Goal: Transaction & Acquisition: Obtain resource

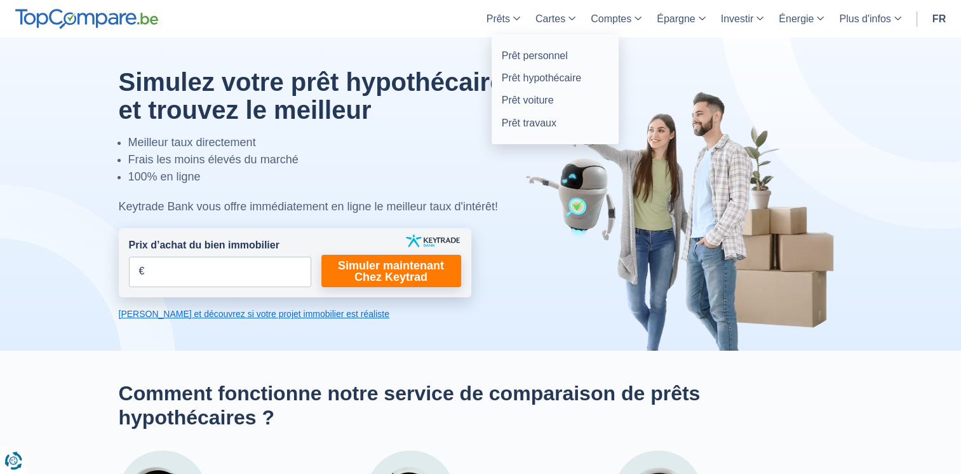
click at [504, 17] on link "Prêts" at bounding box center [503, 18] width 49 height 37
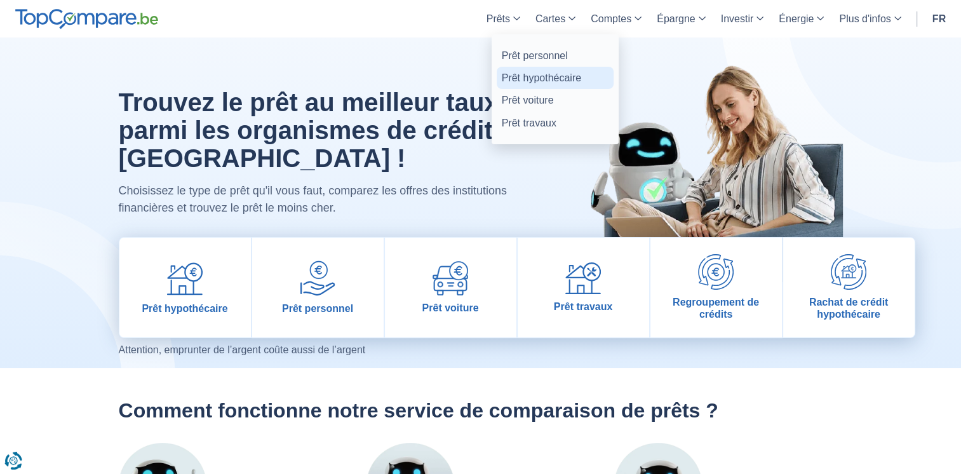
click at [544, 81] on link "Prêt hypothécaire" at bounding box center [555, 78] width 117 height 22
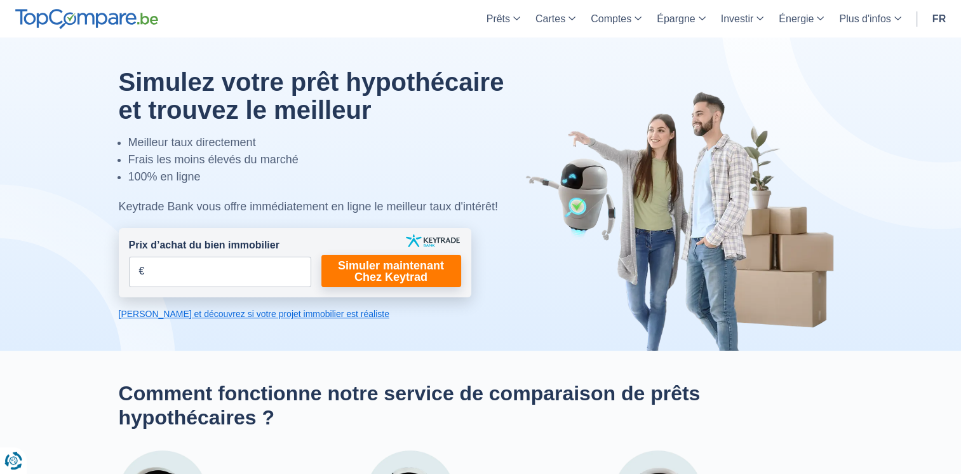
click at [184, 313] on link "[PERSON_NAME] et découvrez si votre projet immobilier est réaliste" at bounding box center [295, 314] width 353 height 13
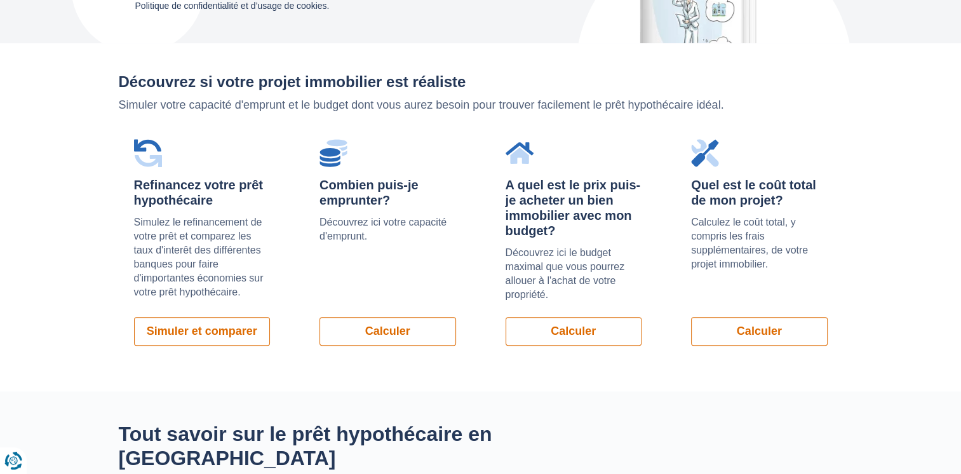
scroll to position [900, 0]
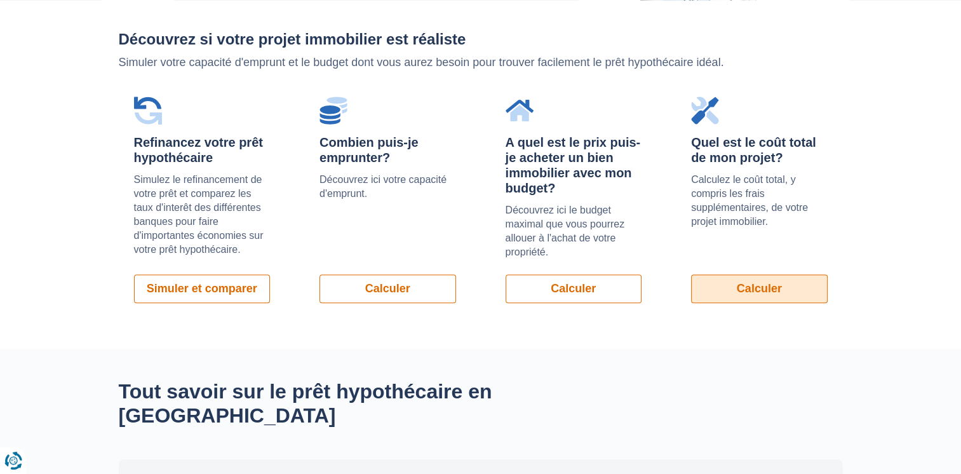
click at [764, 287] on link "Calculer" at bounding box center [759, 288] width 137 height 29
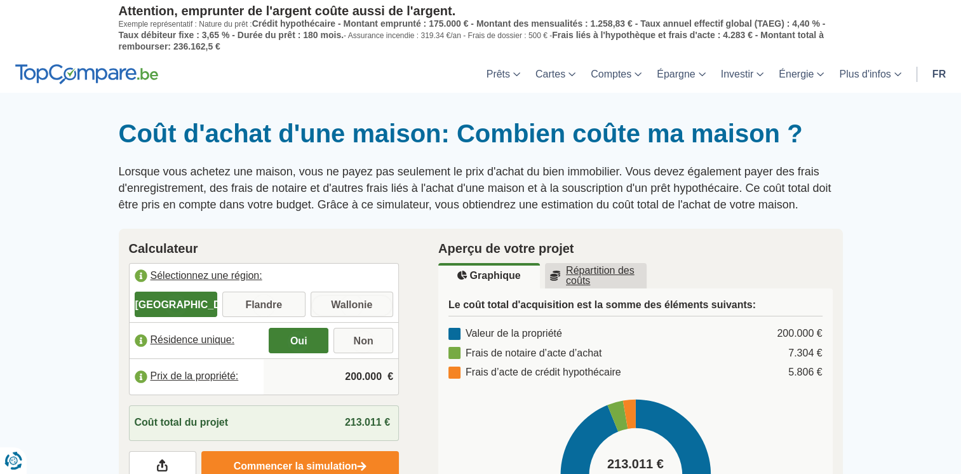
click at [351, 303] on input "Wallonie" at bounding box center [352, 305] width 83 height 23
radio input "true"
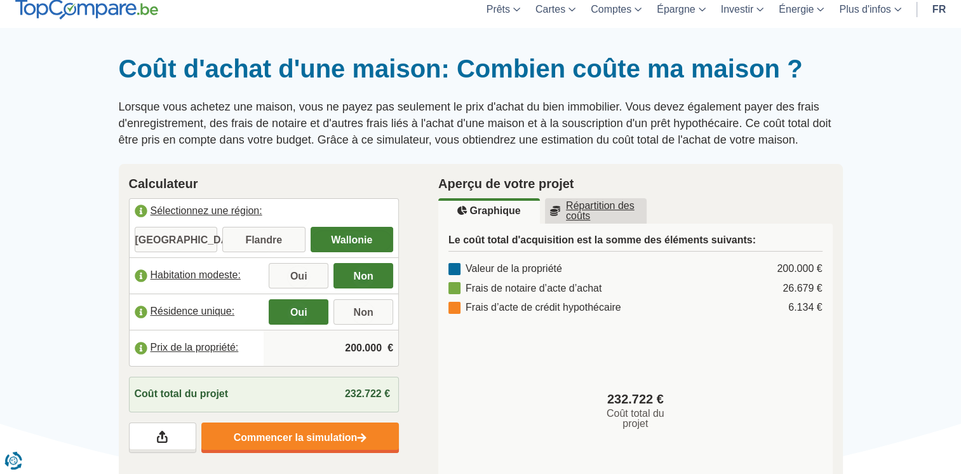
scroll to position [66, 0]
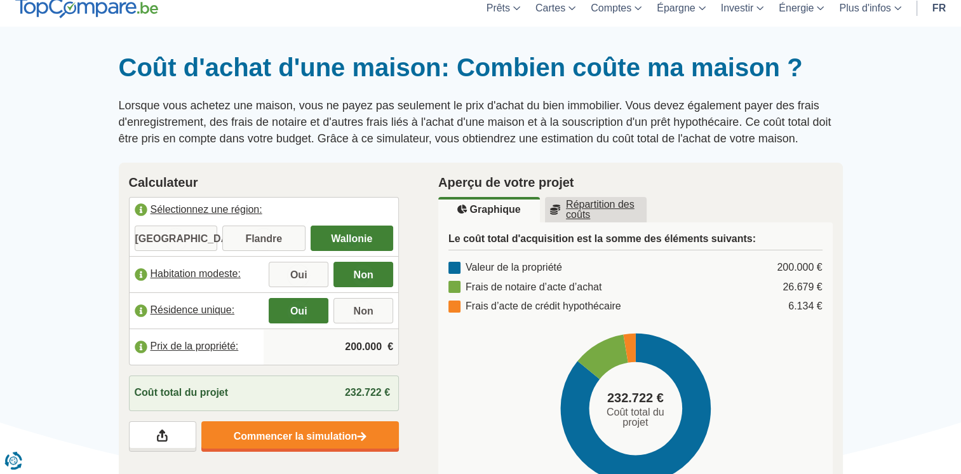
click at [351, 344] on input "200.000" at bounding box center [331, 347] width 125 height 34
drag, startPoint x: 356, startPoint y: 341, endPoint x: 345, endPoint y: 342, distance: 10.8
click at [345, 342] on input "250.000" at bounding box center [331, 347] width 125 height 34
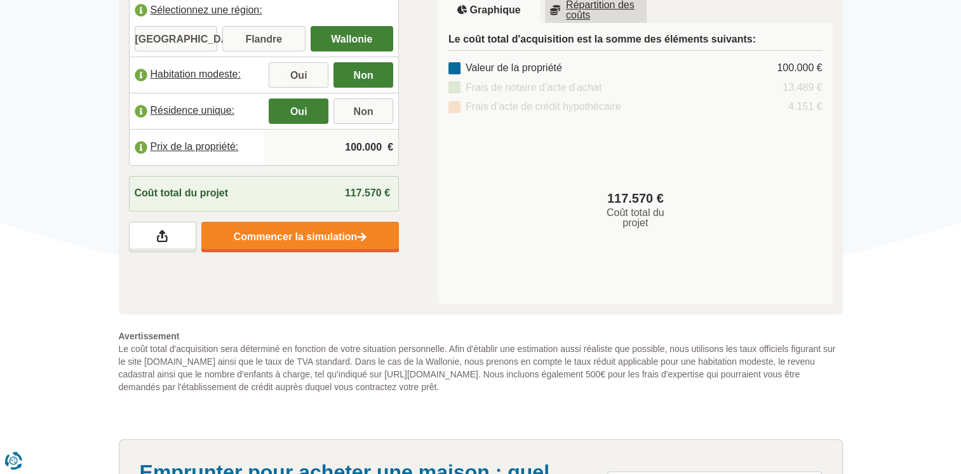
scroll to position [259, 0]
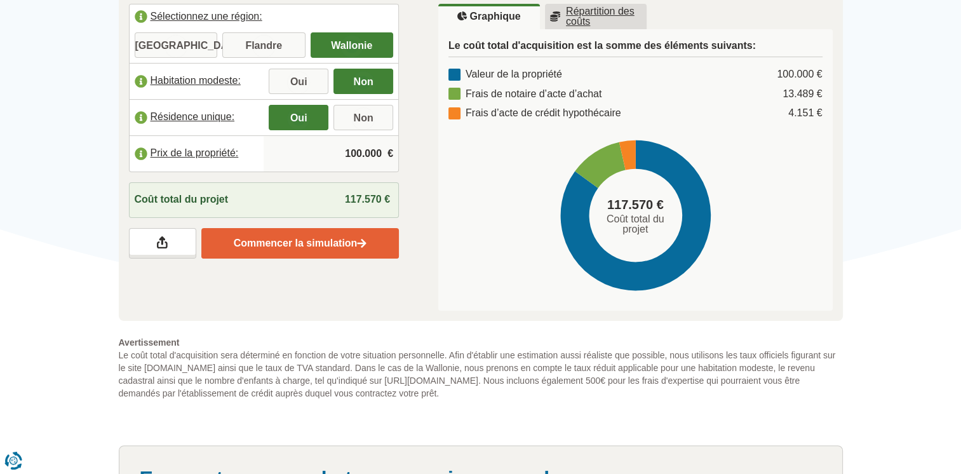
type input "100.000"
click at [308, 245] on link "Commencer la simulation" at bounding box center [300, 243] width 198 height 30
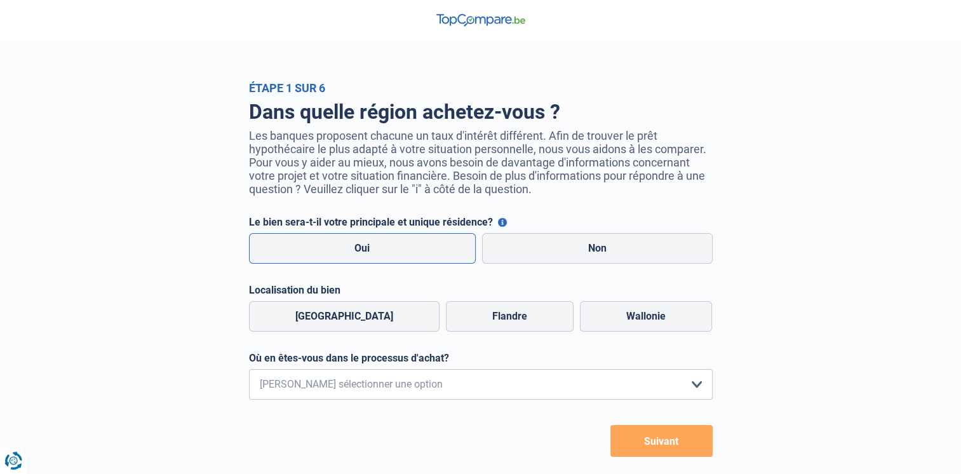
click at [410, 253] on label "Oui" at bounding box center [362, 248] width 227 height 30
click at [410, 253] on input "Oui" at bounding box center [362, 248] width 227 height 30
radio input "true"
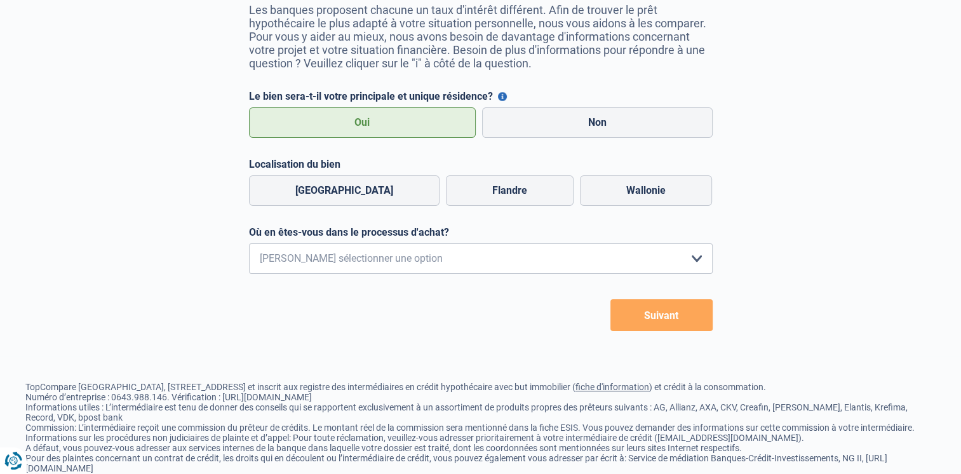
scroll to position [126, 0]
click at [465, 257] on select "Je me renseigne juste car je n'ai pas de projet d'achat concret actuellement Je…" at bounding box center [481, 258] width 464 height 30
select select "0"
click at [249, 245] on select "Je me renseigne juste car je n'ai pas de projet d'achat concret actuellement Je…" at bounding box center [481, 258] width 464 height 30
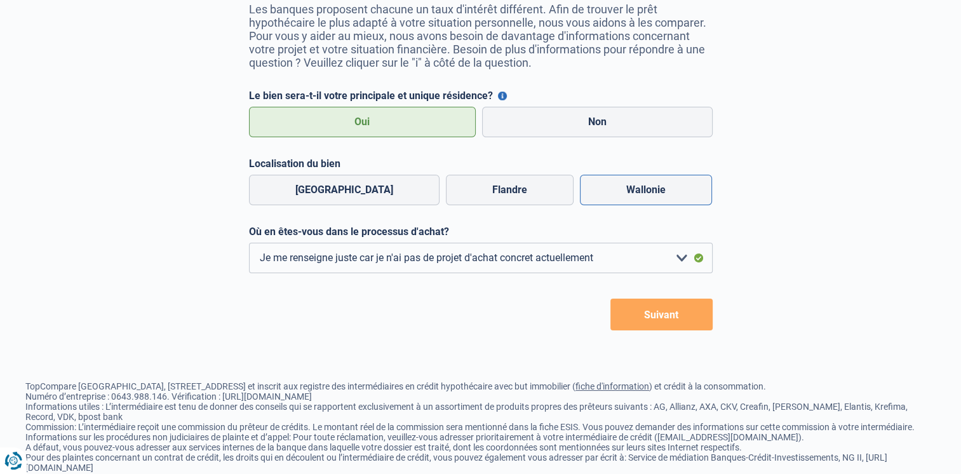
click at [619, 196] on label "Wallonie" at bounding box center [646, 190] width 132 height 30
click at [619, 196] on input "Wallonie" at bounding box center [646, 190] width 132 height 30
radio input "true"
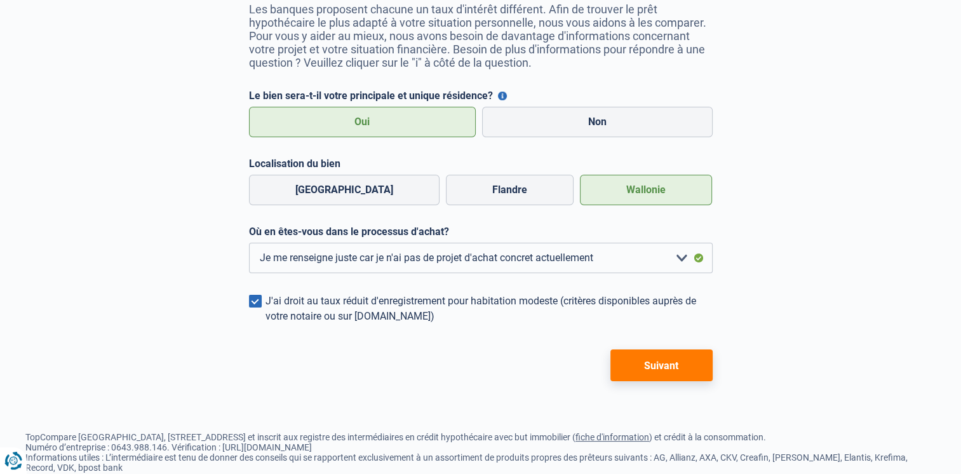
click at [669, 365] on button "Suivant" at bounding box center [662, 365] width 102 height 32
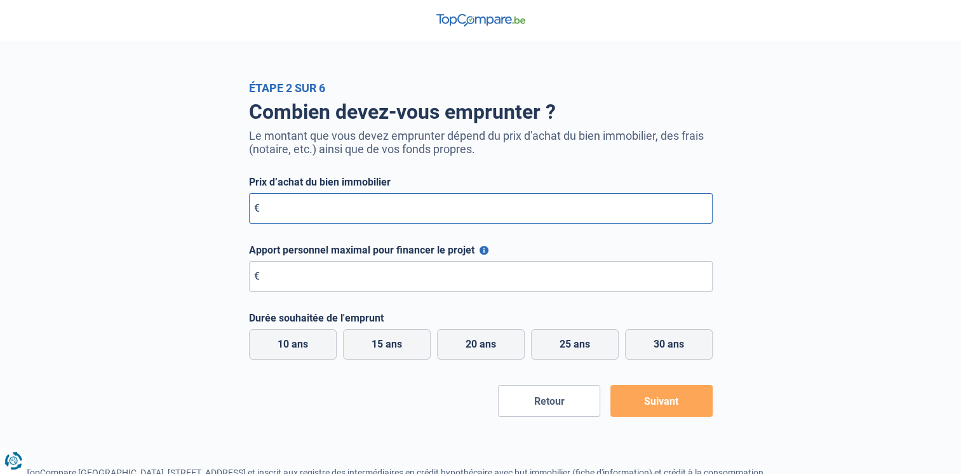
click at [381, 208] on input "Prix d’achat du bien immobilier" at bounding box center [481, 208] width 464 height 30
type input "400.000"
click at [356, 280] on input "Apport personnel maximal pour financer le projet" at bounding box center [481, 276] width 464 height 30
type input "40.000"
click at [498, 344] on label "20 ans" at bounding box center [481, 344] width 88 height 30
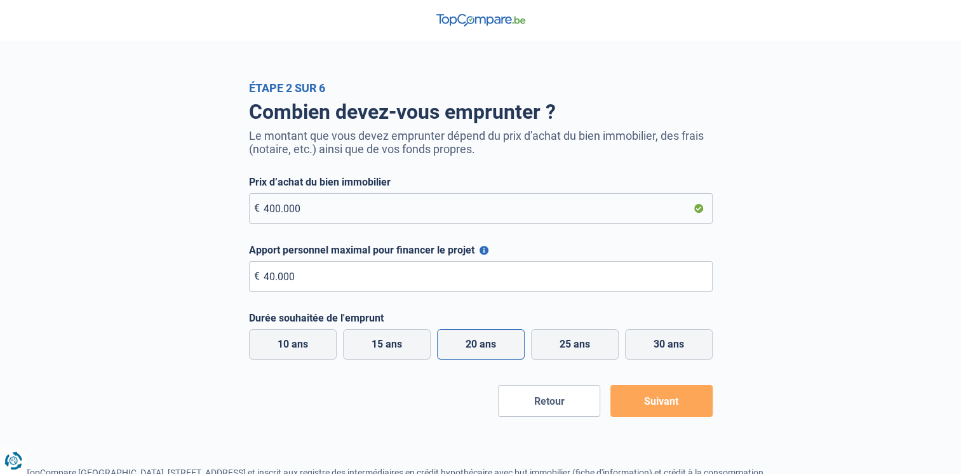
click at [498, 344] on input "20 ans" at bounding box center [481, 344] width 88 height 30
radio input "true"
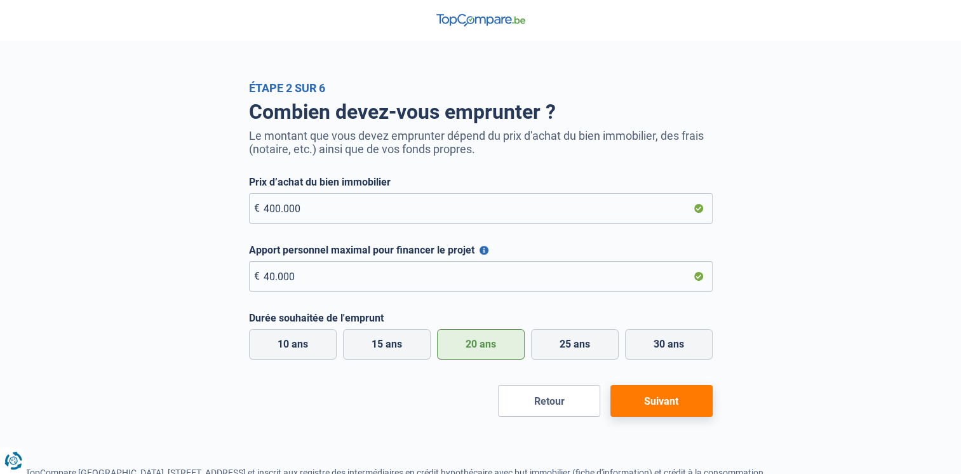
click at [668, 405] on button "Suivant" at bounding box center [662, 401] width 102 height 32
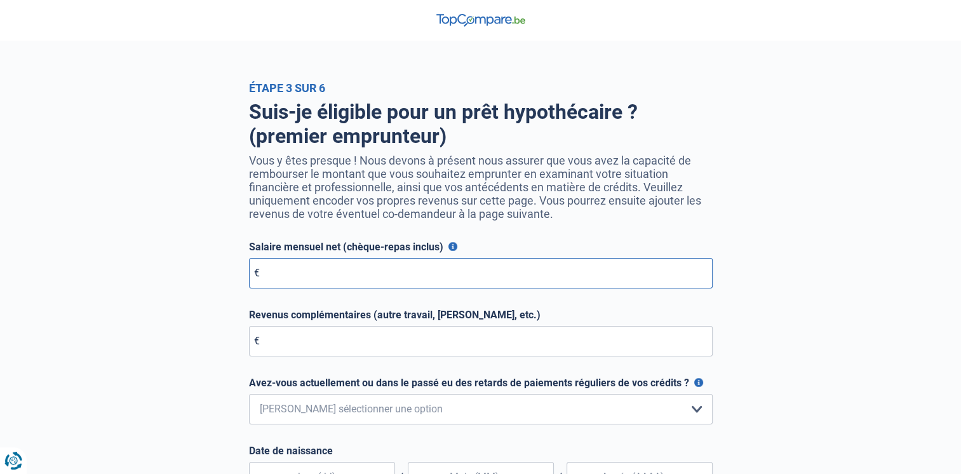
click at [384, 276] on input "Salaire mensuel net (chèque-repas inclus)" at bounding box center [481, 273] width 464 height 30
type input "3.300"
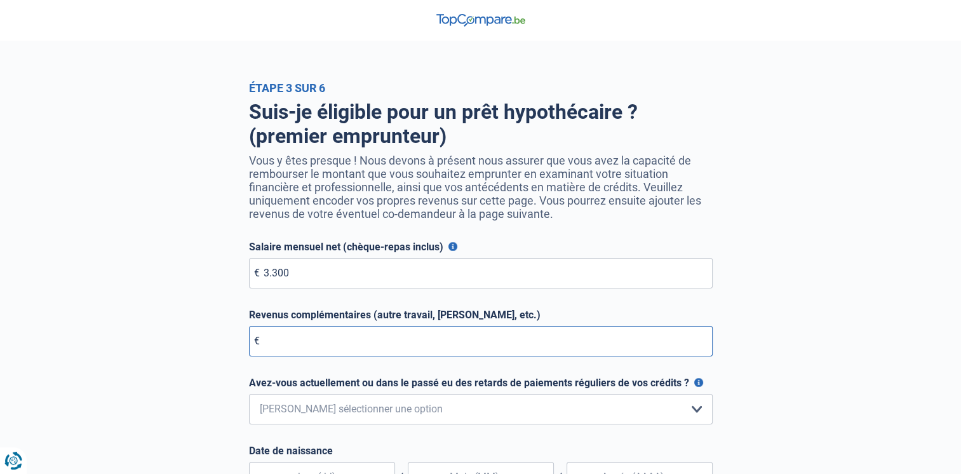
click at [304, 339] on input "Revenus complémentaires (autre travail, loyer, etc.)" at bounding box center [481, 341] width 464 height 30
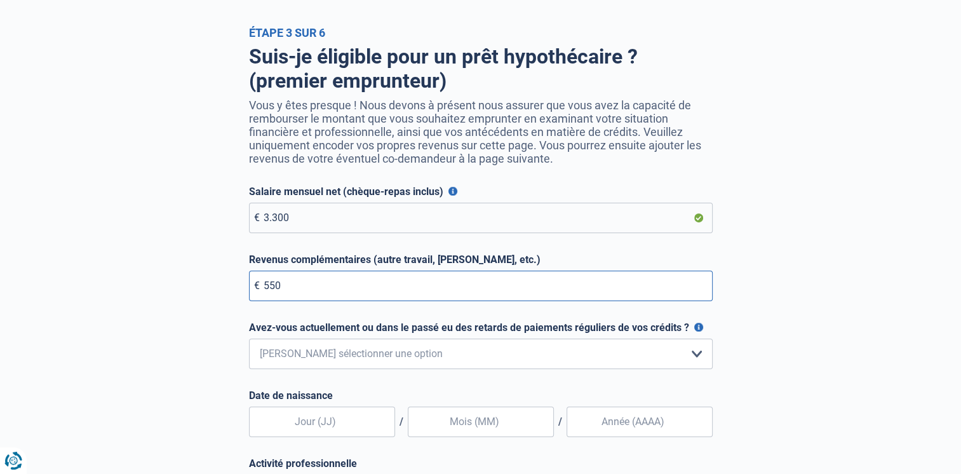
type input "550"
click at [328, 358] on select "Non, jamais Oui mais j'ai tout remboursé il y a moins d'un an Oui mais cela fai…" at bounding box center [481, 354] width 464 height 30
select select "0"
click at [249, 341] on select "Non, jamais Oui mais j'ai tout remboursé il y a moins d'un an Oui mais cela fai…" at bounding box center [481, 354] width 464 height 30
click at [355, 350] on select "Non, jamais Oui mais j'ai tout remboursé il y a moins d'un an Oui mais cela fai…" at bounding box center [481, 354] width 464 height 30
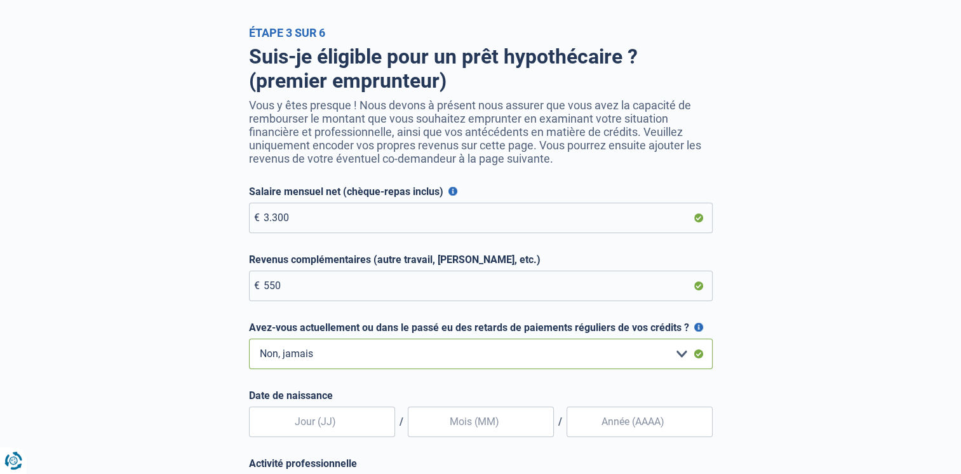
click at [369, 364] on select "Non, jamais Oui mais j'ai tout remboursé il y a moins d'un an Oui mais cela fai…" at bounding box center [481, 354] width 464 height 30
click at [327, 420] on input "text" at bounding box center [322, 422] width 146 height 30
type input "06"
type input "07"
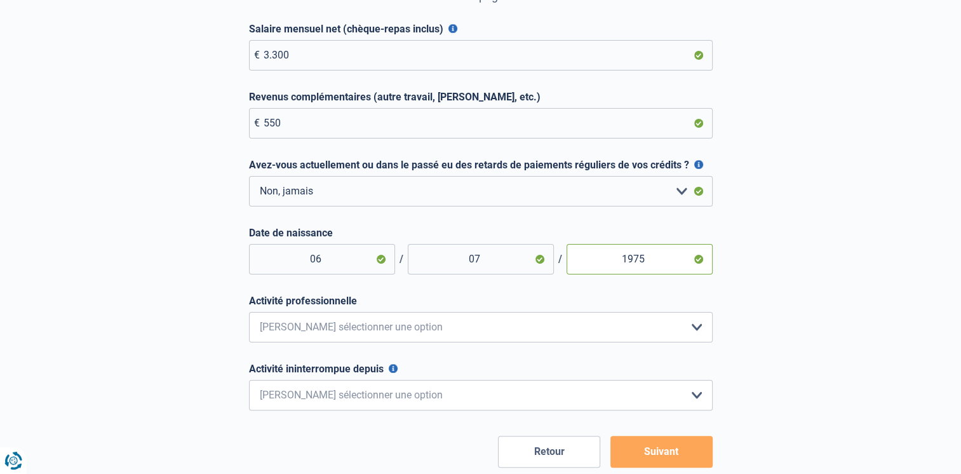
scroll to position [271, 0]
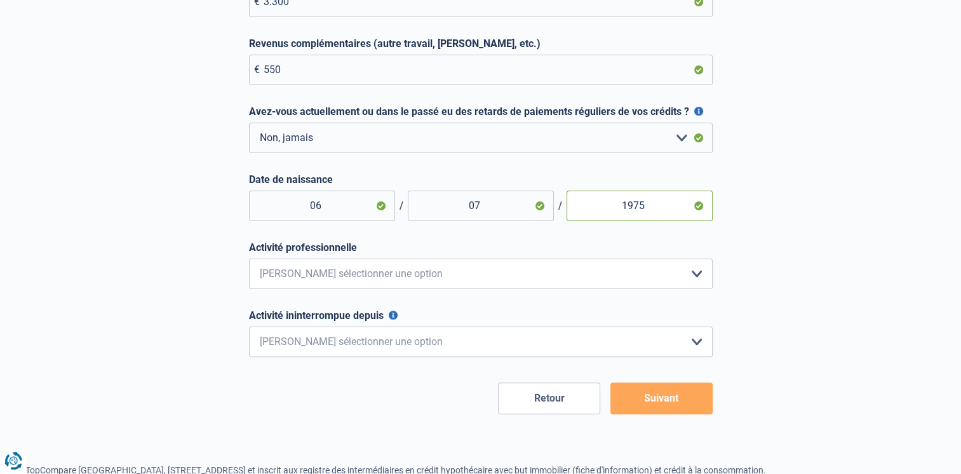
type input "1975"
click at [293, 283] on select "Employé privé Ouvrier Fonctionnaire Indépendant Dirigeant d'entreprise Pensionn…" at bounding box center [481, 274] width 464 height 30
select select "official"
click at [249, 261] on select "Employé privé Ouvrier Fonctionnaire Indépendant Dirigeant d'entreprise Pensionn…" at bounding box center [481, 274] width 464 height 30
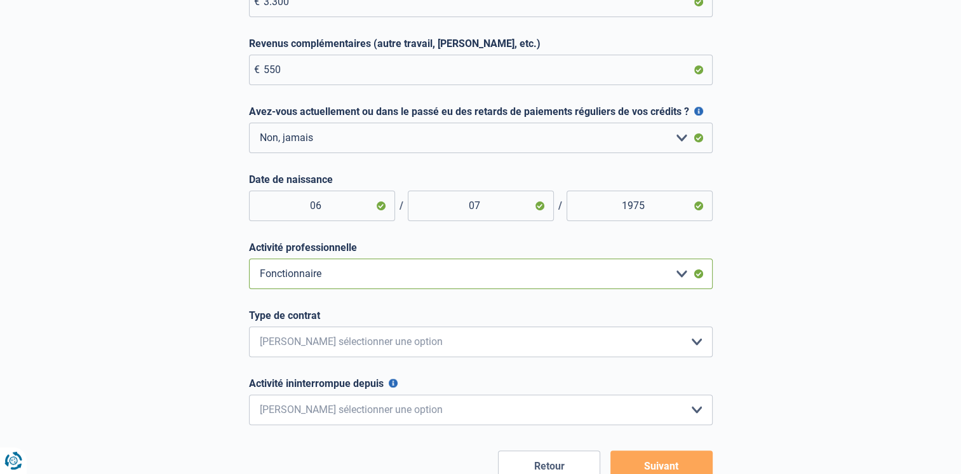
click at [356, 271] on select "Employé privé Ouvrier Fonctionnaire Indépendant Dirigeant d'entreprise Pensionn…" at bounding box center [481, 274] width 464 height 30
click at [288, 342] on select "Intérimaire Contrat à Durée Indéterminée Contrat à Durée Déterminée Veuillez sé…" at bounding box center [481, 342] width 464 height 30
select select "permanent"
click at [249, 329] on select "Intérimaire Contrat à Durée Indéterminée Contrat à Durée Déterminée Veuillez sé…" at bounding box center [481, 342] width 464 height 30
click at [351, 414] on select "< 6 mois 6 - 12 mois 12 - 24 mois 24 - 36 mois > 36 mois Veuillez sélectionner …" at bounding box center [481, 410] width 464 height 30
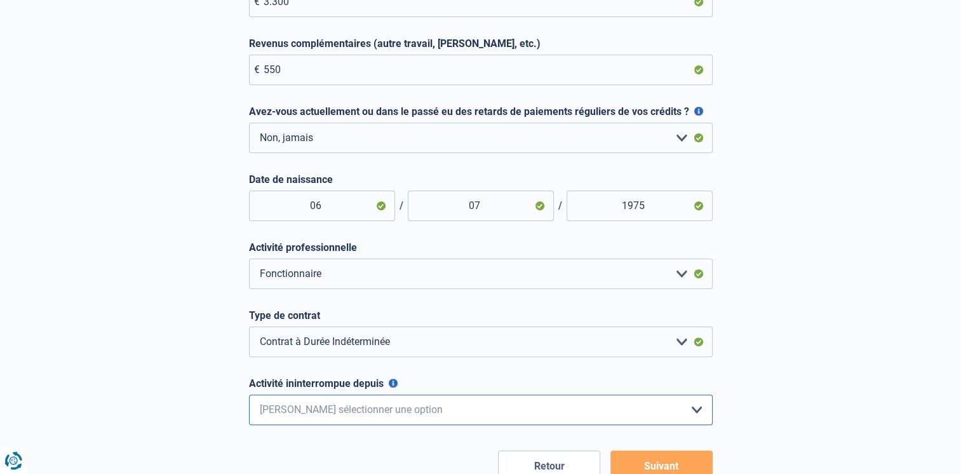
select select "more36"
click at [249, 397] on select "< 6 mois 6 - 12 mois 12 - 24 mois 24 - 36 mois > 36 mois Veuillez sélectionner …" at bounding box center [481, 410] width 464 height 30
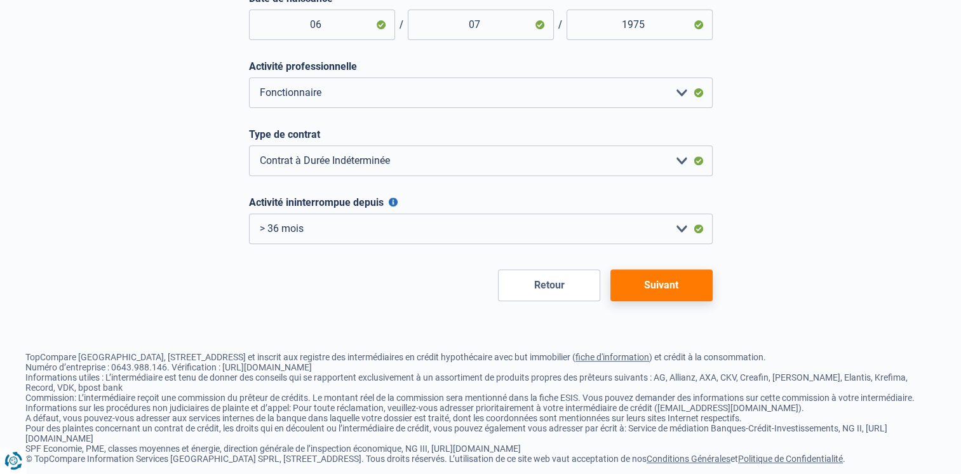
click at [673, 297] on button "Suivant" at bounding box center [662, 285] width 102 height 32
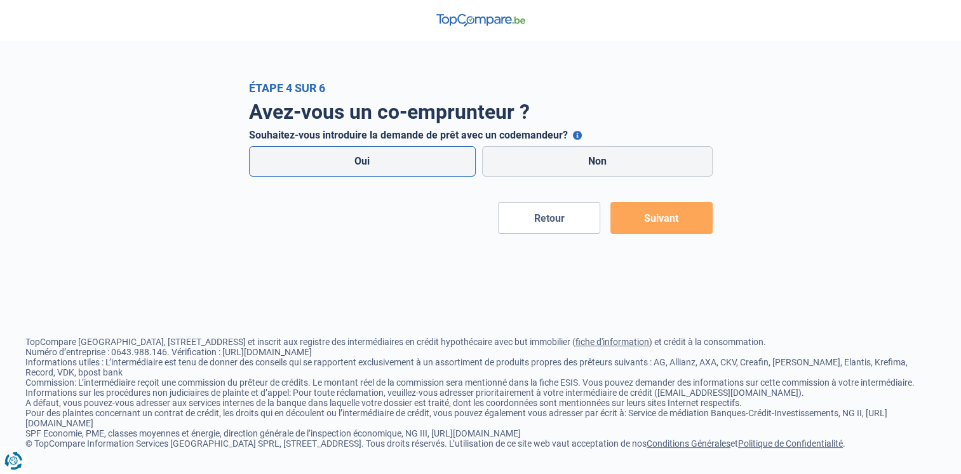
click at [371, 170] on label "Oui" at bounding box center [362, 161] width 227 height 30
click at [371, 170] on input "Oui" at bounding box center [362, 161] width 227 height 30
radio input "true"
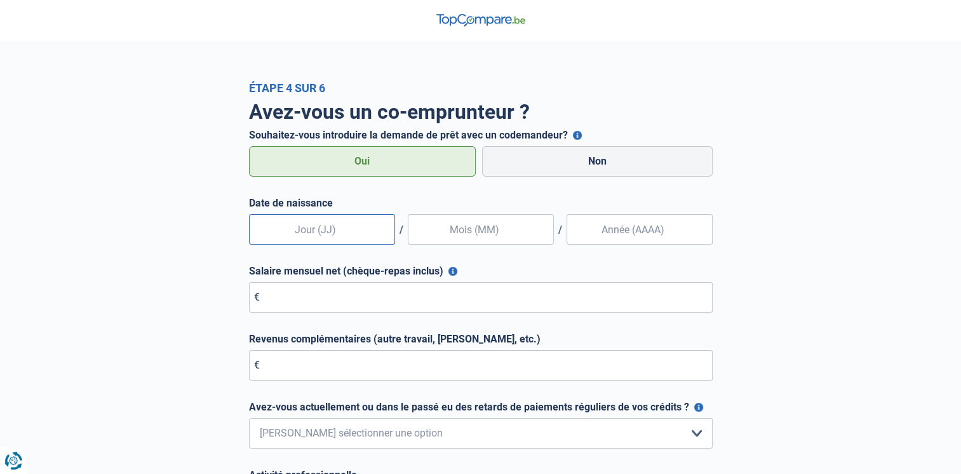
click at [325, 227] on input "text" at bounding box center [322, 229] width 146 height 30
type input "26"
type input "01"
type input "1982"
click at [274, 295] on input "Salaire mensuel net (chèque-repas inclus)" at bounding box center [481, 297] width 464 height 30
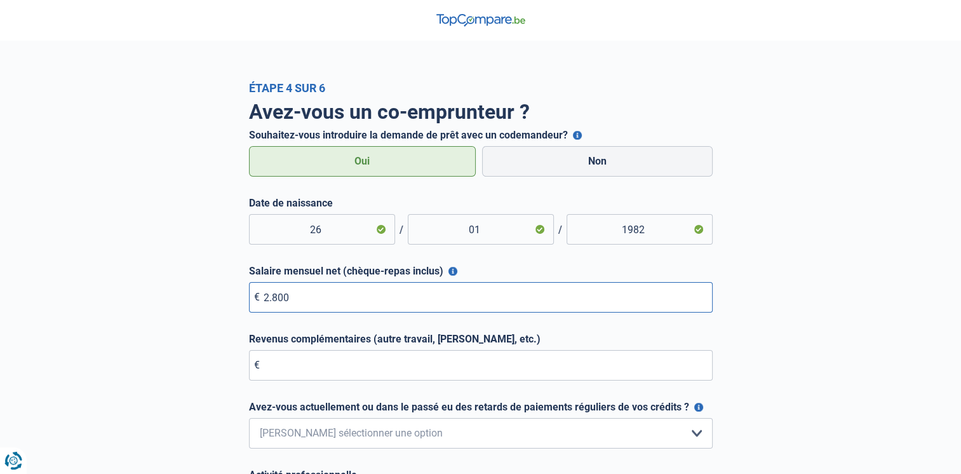
type input "2.800"
click at [285, 375] on input "Revenus complémentaires (autre travail, loyer, etc.)" at bounding box center [481, 365] width 464 height 30
type input "0"
click at [286, 429] on select "Non, jamais Oui mais j'ai tout remboursé il y a moins d'un an Oui mais cela fai…" at bounding box center [481, 433] width 464 height 30
select select "0"
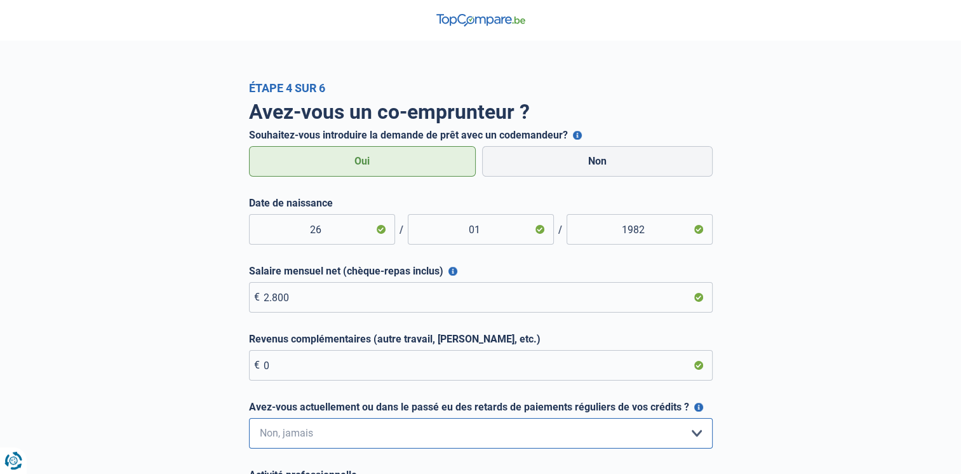
click at [249, 419] on select "Non, jamais Oui mais j'ai tout remboursé il y a moins d'un an Oui mais cela fai…" at bounding box center [481, 433] width 464 height 30
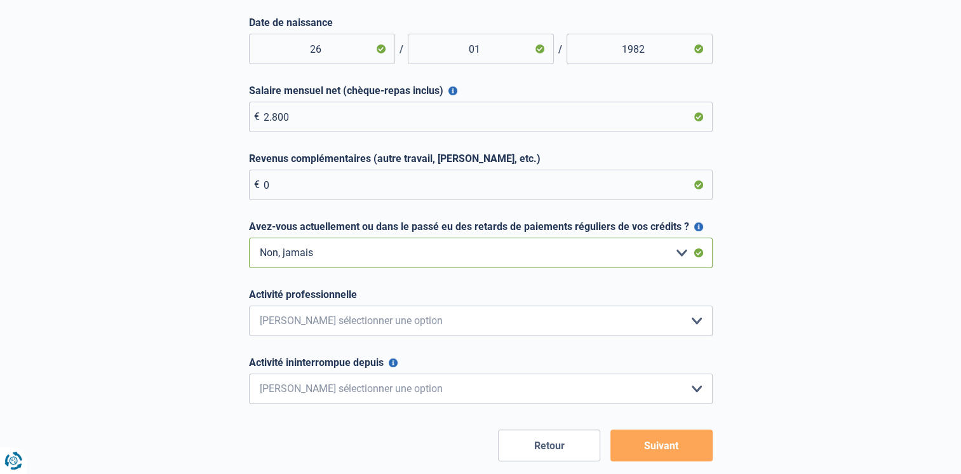
scroll to position [191, 0]
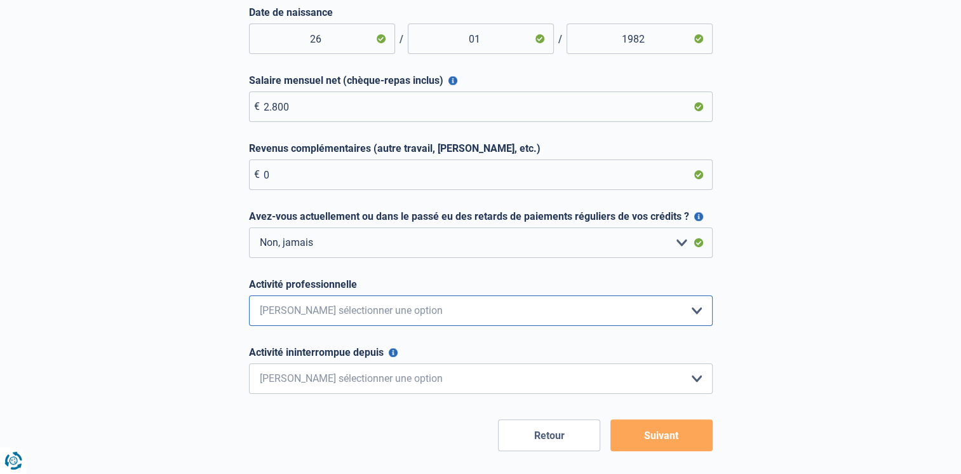
click at [491, 315] on select "Employé privé Ouvrier Fonctionnaire Indépendant Dirigeant d'entreprise Pensionn…" at bounding box center [481, 310] width 464 height 30
select select "official"
click at [249, 297] on select "Employé privé Ouvrier Fonctionnaire Indépendant Dirigeant d'entreprise Pensionn…" at bounding box center [481, 310] width 464 height 30
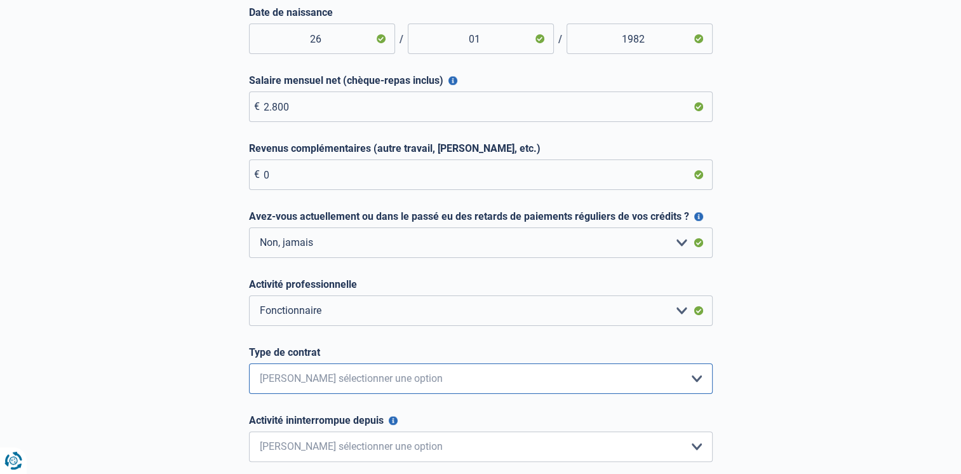
click at [330, 381] on select "Intérimaire Contrat à Durée Indéterminée Contrat à Durée Déterminée Veuillez sé…" at bounding box center [481, 378] width 464 height 30
select select "permanent"
click at [249, 365] on select "Intérimaire Contrat à Durée Indéterminée Contrat à Durée Déterminée Veuillez sé…" at bounding box center [481, 378] width 464 height 30
click at [394, 449] on select "< 6 mois 6 - 12 mois 12 - 24 mois 24 - 36 mois > 36 mois Veuillez sélectionner …" at bounding box center [481, 446] width 464 height 30
select select "more36"
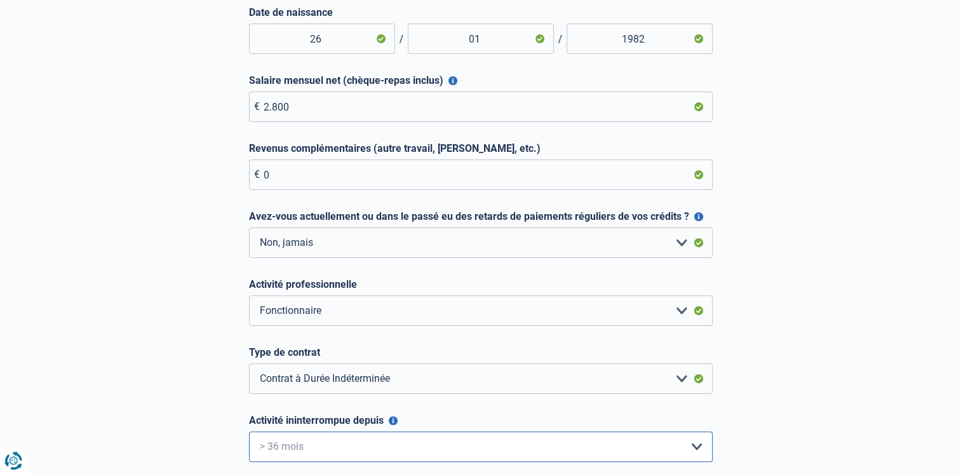
click at [249, 433] on select "< 6 mois 6 - 12 mois 12 - 24 mois 24 - 36 mois > 36 mois Veuillez sélectionner …" at bounding box center [481, 446] width 464 height 30
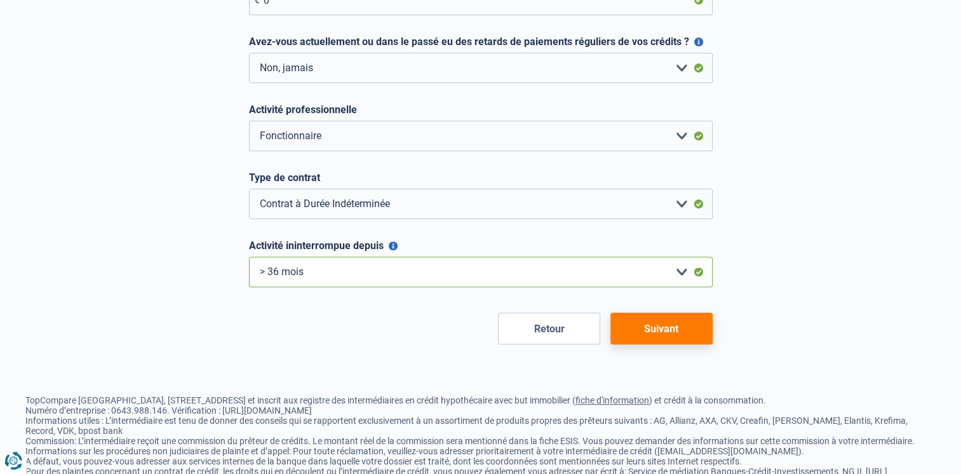
scroll to position [365, 0]
click at [666, 339] on button "Suivant" at bounding box center [662, 329] width 102 height 32
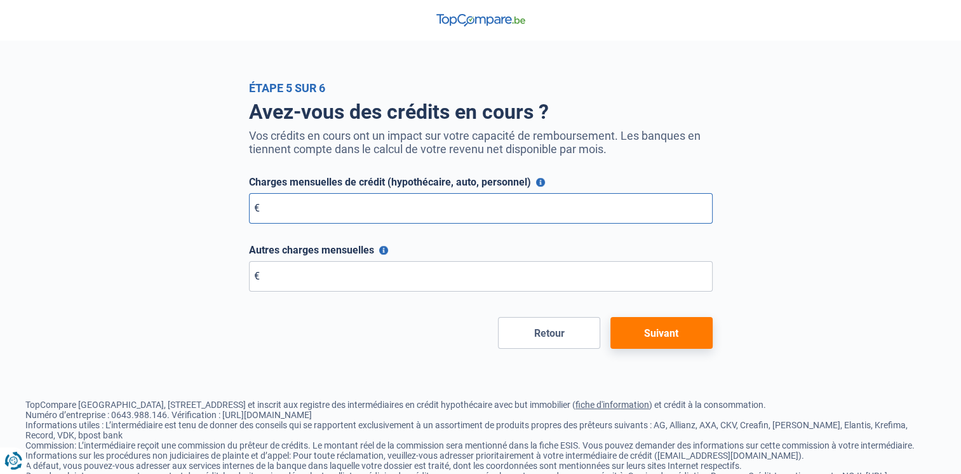
click at [503, 216] on input "Charges mensuelles de crédit (hypothécaire, auto, personnel)" at bounding box center [481, 208] width 464 height 30
type input "0"
click at [369, 280] on input "Autres charges mensuelles" at bounding box center [481, 276] width 464 height 30
type input "0"
click at [681, 344] on button "Suivant" at bounding box center [662, 333] width 102 height 32
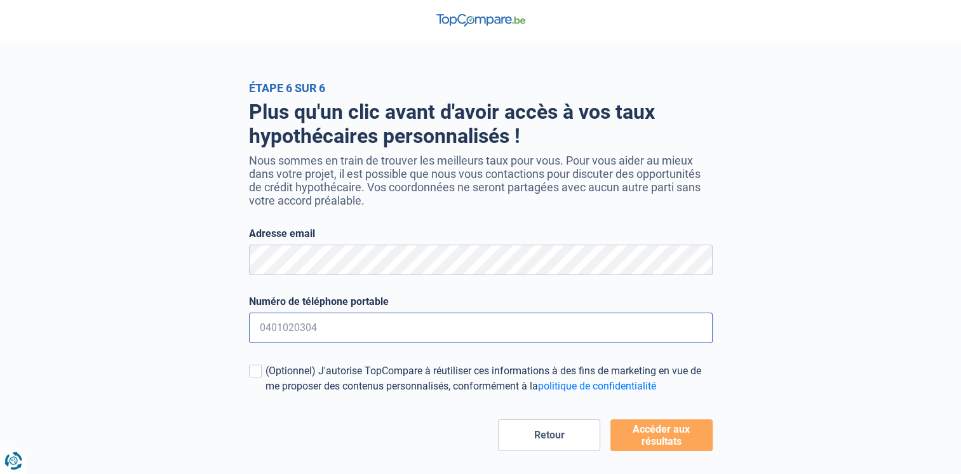
click at [320, 332] on input "Numéro de téléphone portable" at bounding box center [481, 328] width 464 height 30
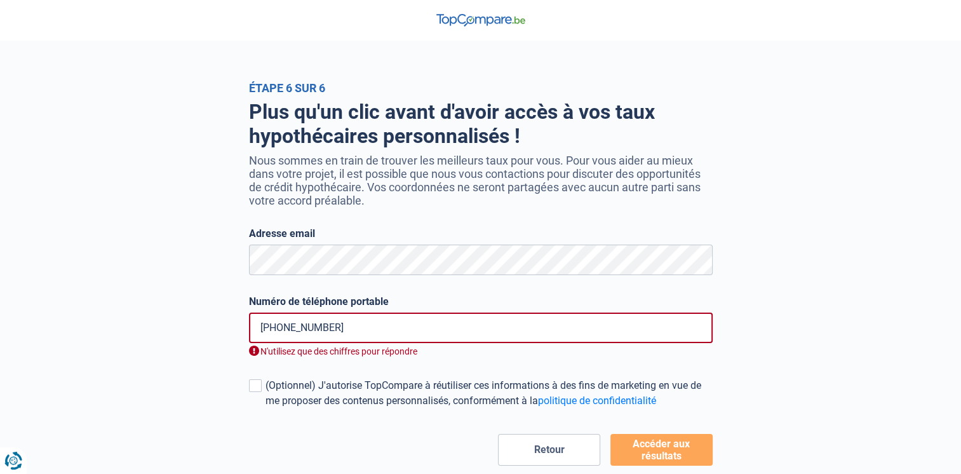
click at [281, 330] on input "+32 473 81" at bounding box center [481, 328] width 464 height 30
click at [297, 365] on form "Adresse email Numéro de téléphone portable 473 818546 N'utilisez que des chiffr…" at bounding box center [481, 346] width 464 height 238
click at [260, 390] on span at bounding box center [255, 385] width 13 height 13
click at [266, 409] on input "(Optionnel) J'autorise TopCompare à réutiliser ces informations à des fins de m…" at bounding box center [266, 409] width 0 height 0
click at [262, 329] on input "473 818546" at bounding box center [481, 328] width 464 height 30
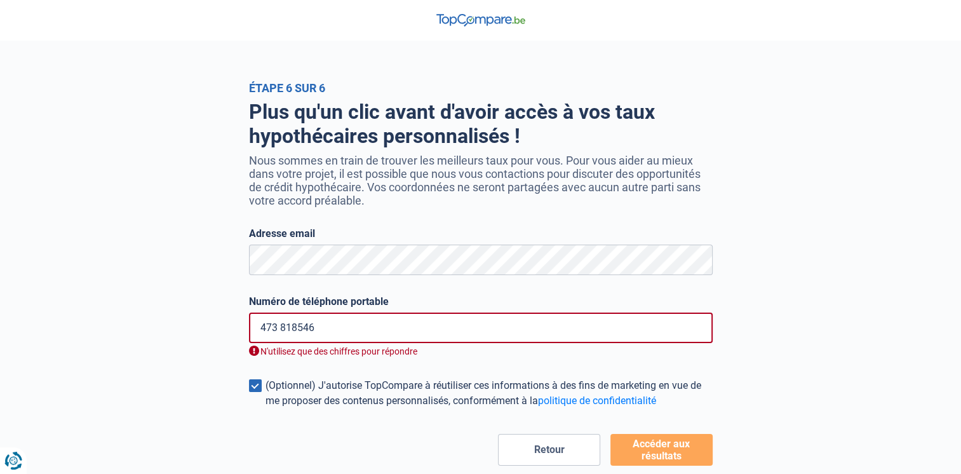
click at [320, 329] on input "473 818546" at bounding box center [481, 328] width 464 height 30
type input "4"
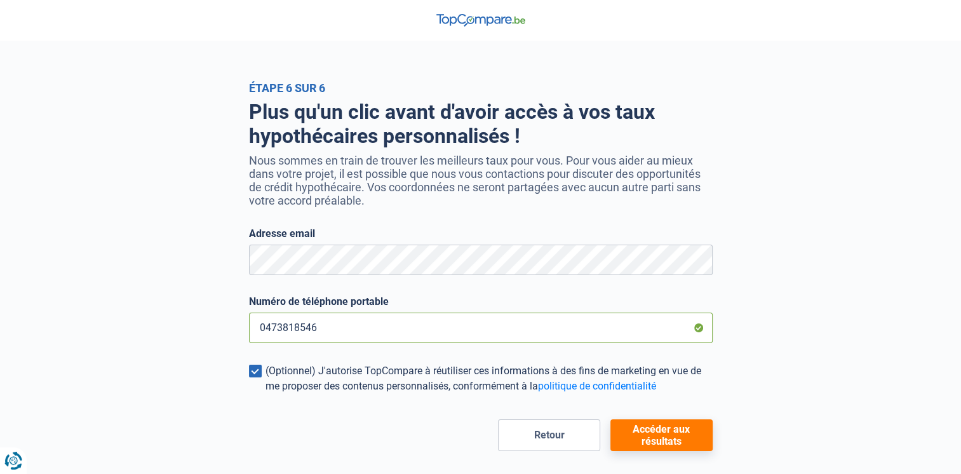
type input "0473818546"
click at [689, 441] on button "Accéder aux résultats" at bounding box center [662, 435] width 102 height 32
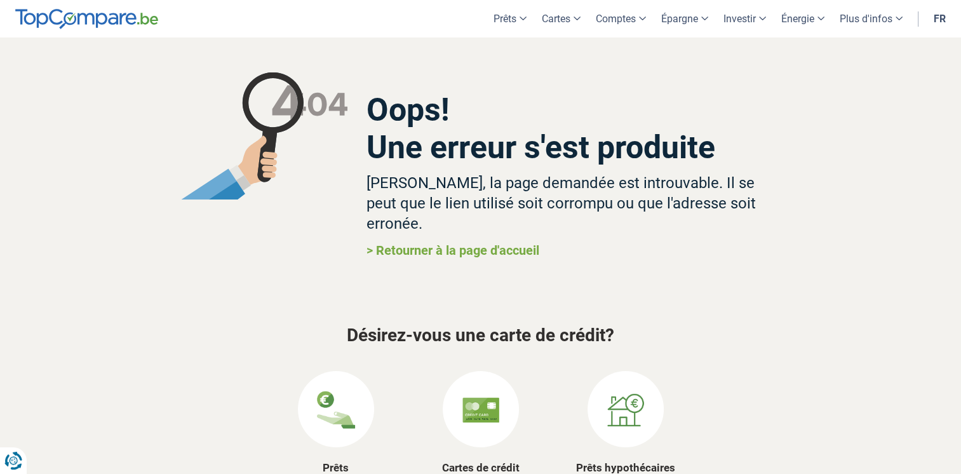
scroll to position [118, 0]
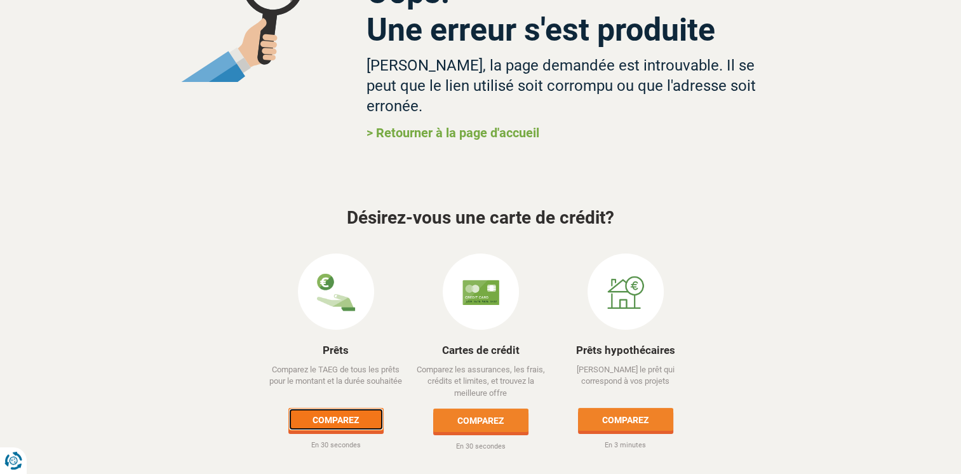
click at [341, 408] on link "Comparez" at bounding box center [335, 419] width 95 height 23
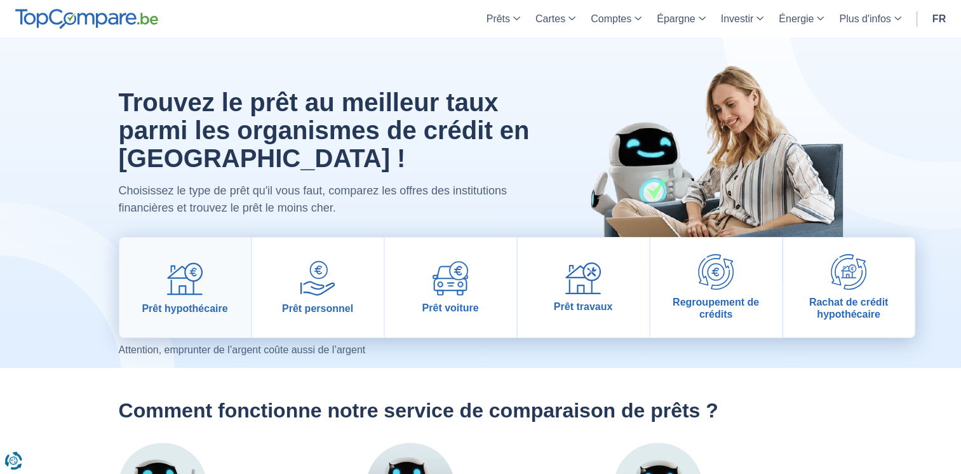
click at [193, 280] on img at bounding box center [185, 279] width 36 height 36
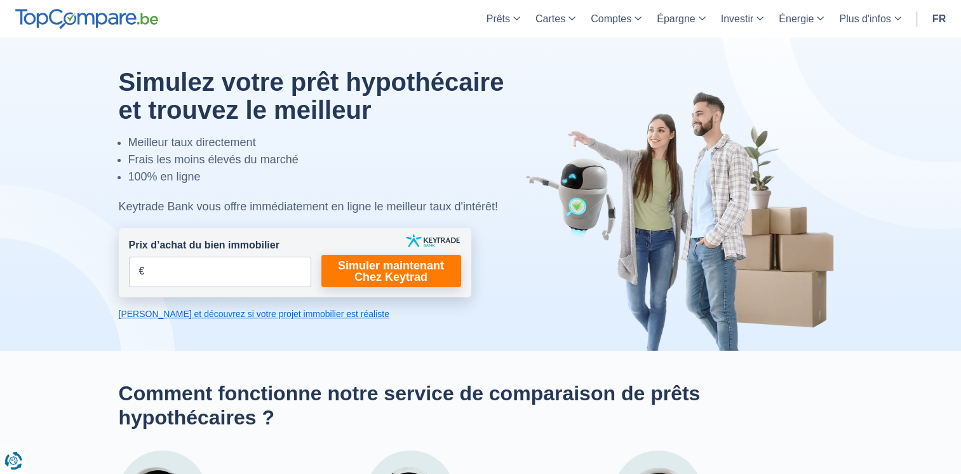
click at [250, 313] on link "[PERSON_NAME] et découvrez si votre projet immobilier est réaliste" at bounding box center [295, 314] width 353 height 13
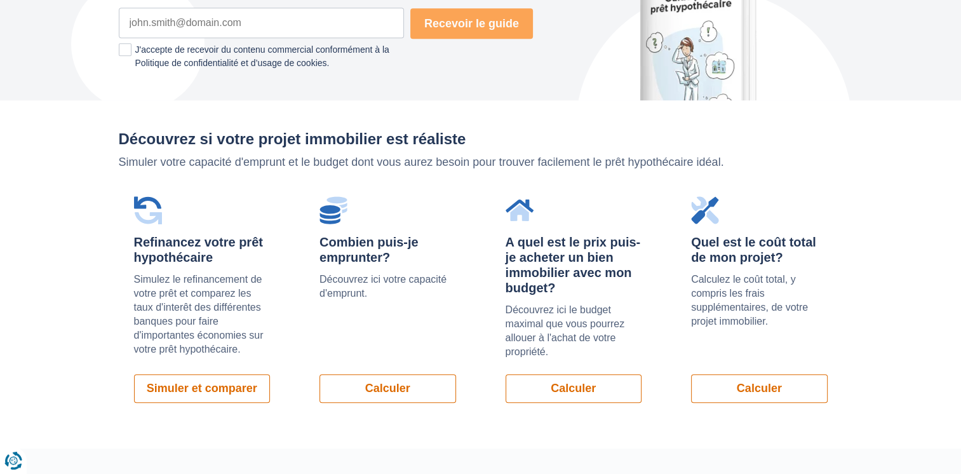
scroll to position [900, 0]
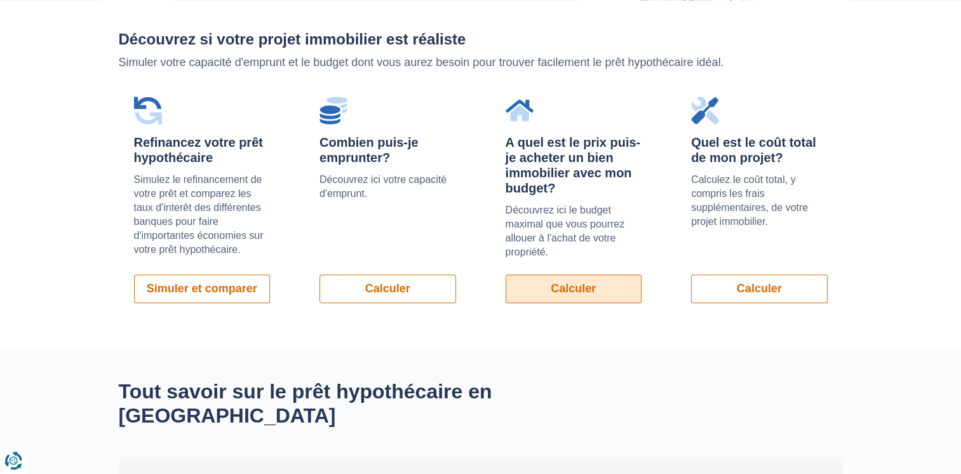
click at [579, 283] on link "Calculer" at bounding box center [574, 288] width 137 height 29
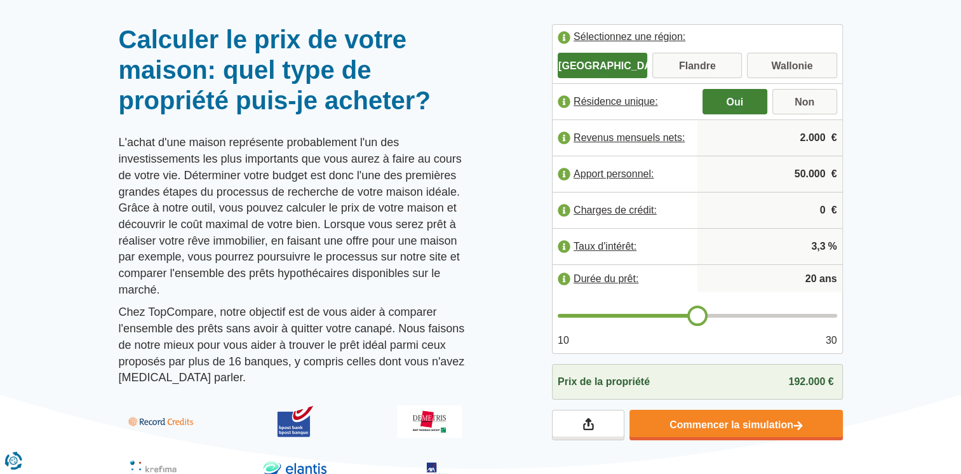
scroll to position [94, 0]
type input "21"
type input "22"
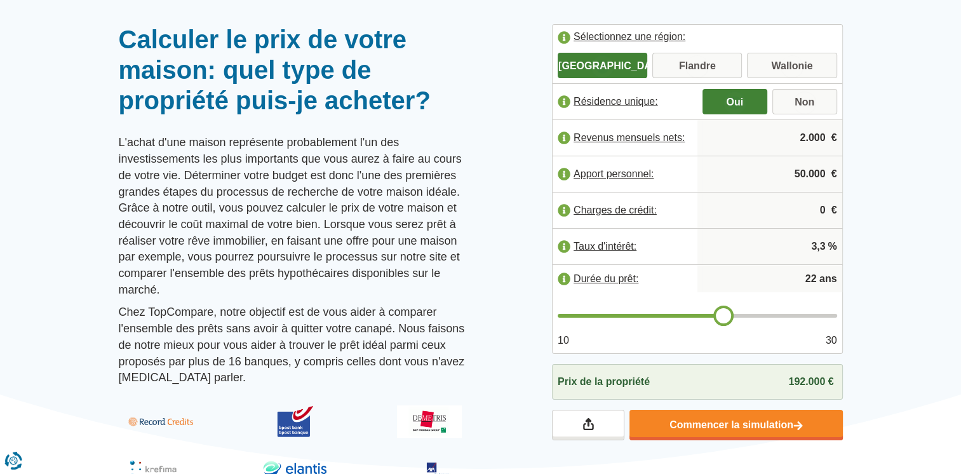
type input "23"
type input "24"
type input "23"
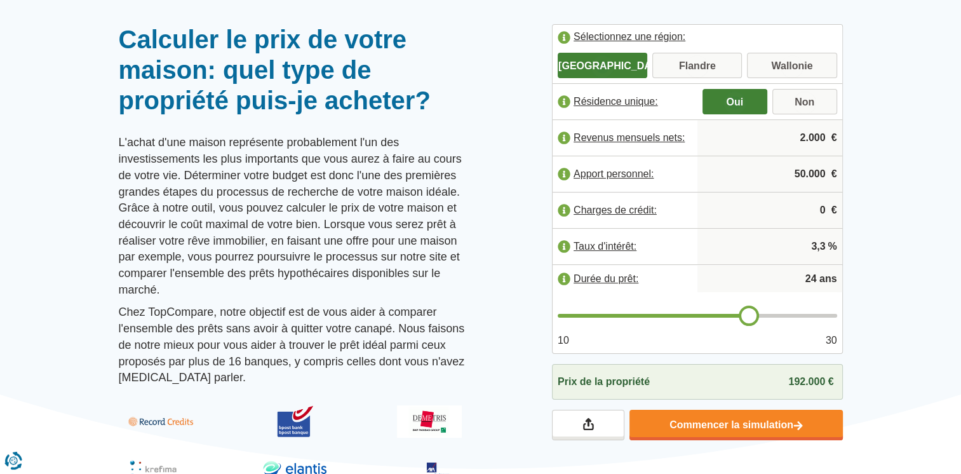
type input "23"
type input "22"
type input "21"
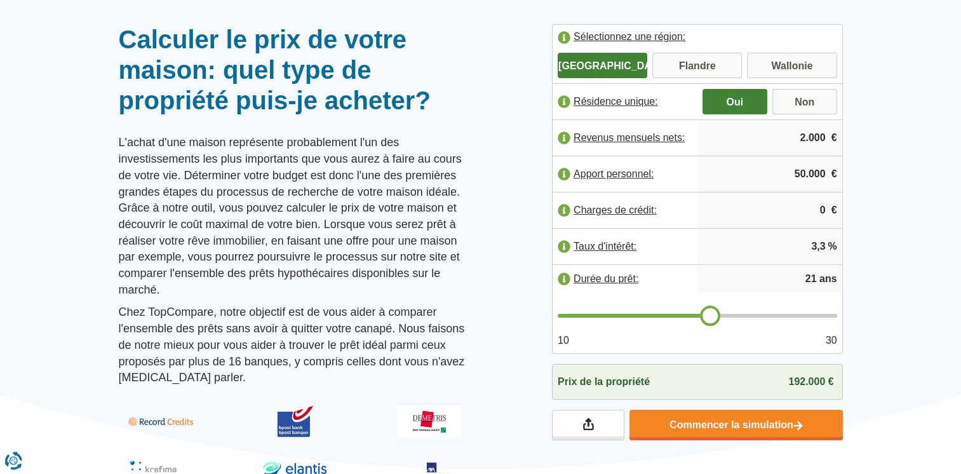
type input "20"
click at [698, 314] on input "range" at bounding box center [698, 316] width 280 height 4
click at [793, 62] on input "Wallonie" at bounding box center [792, 66] width 90 height 23
radio input "true"
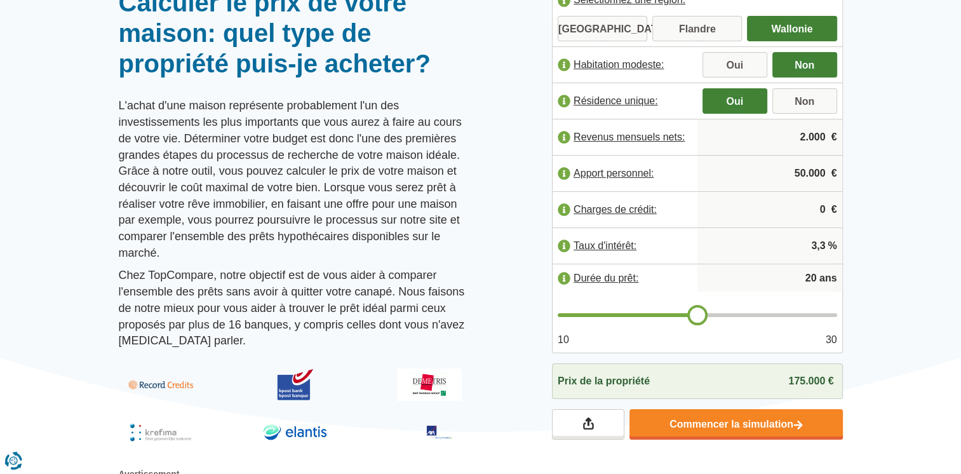
scroll to position [132, 0]
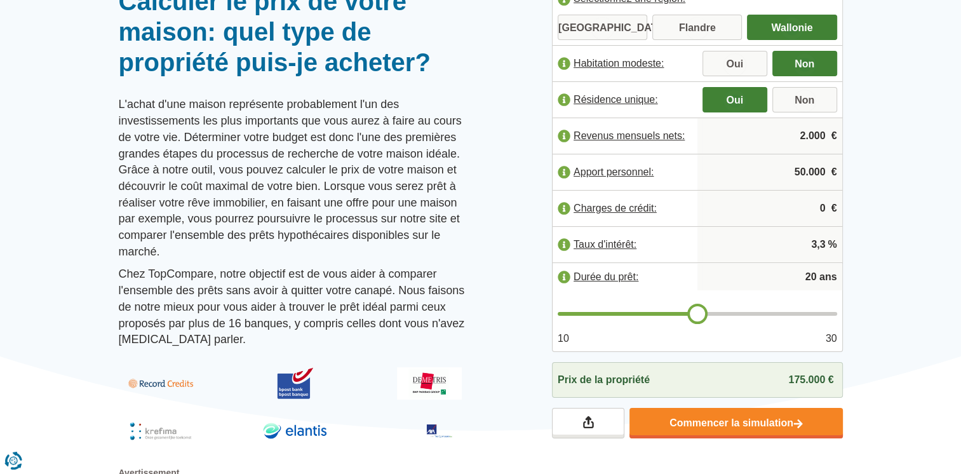
click at [790, 137] on input "2.000" at bounding box center [770, 136] width 135 height 34
drag, startPoint x: 790, startPoint y: 137, endPoint x: 851, endPoint y: 135, distance: 61.1
click at [851, 135] on div "Sélectionnez une région: Bruxelles Flandre Wallonie Habitation modeste: Oui Non…" at bounding box center [698, 212] width 310 height 452
type input "6.000"
click at [801, 170] on input "50.000" at bounding box center [770, 172] width 135 height 34
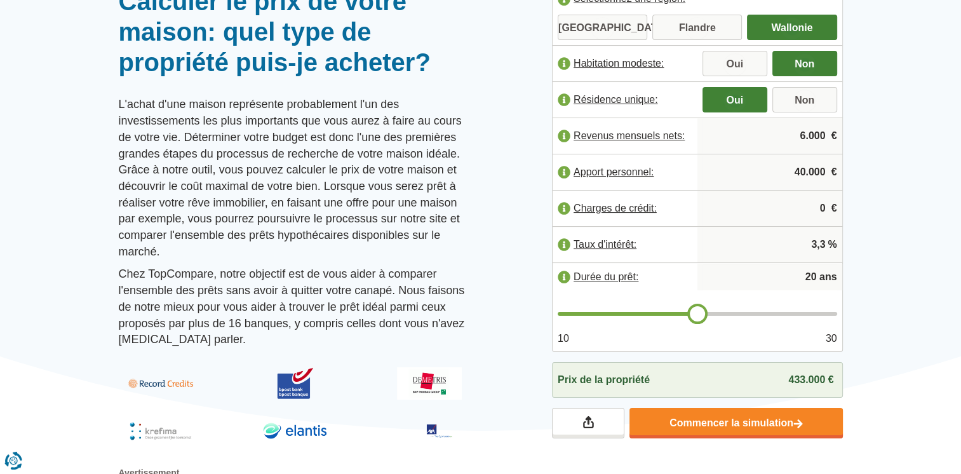
type input "40.000"
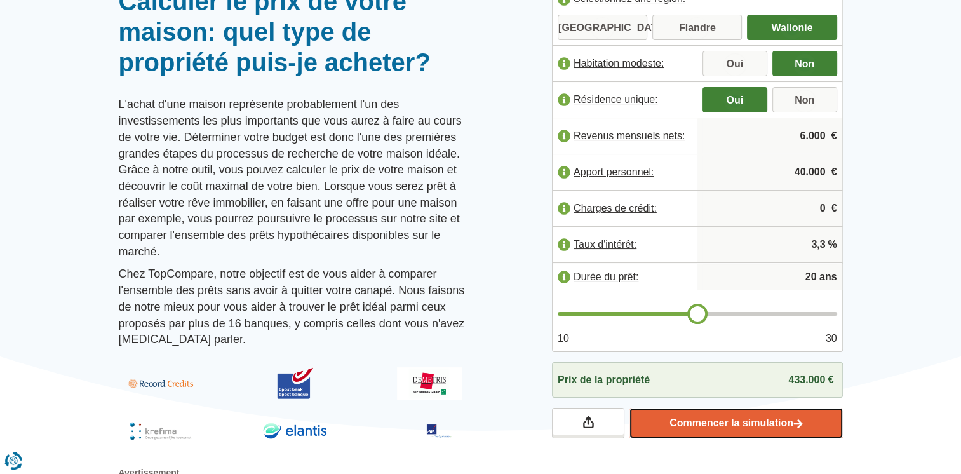
click at [747, 426] on link "Commencer la simulation" at bounding box center [736, 423] width 213 height 30
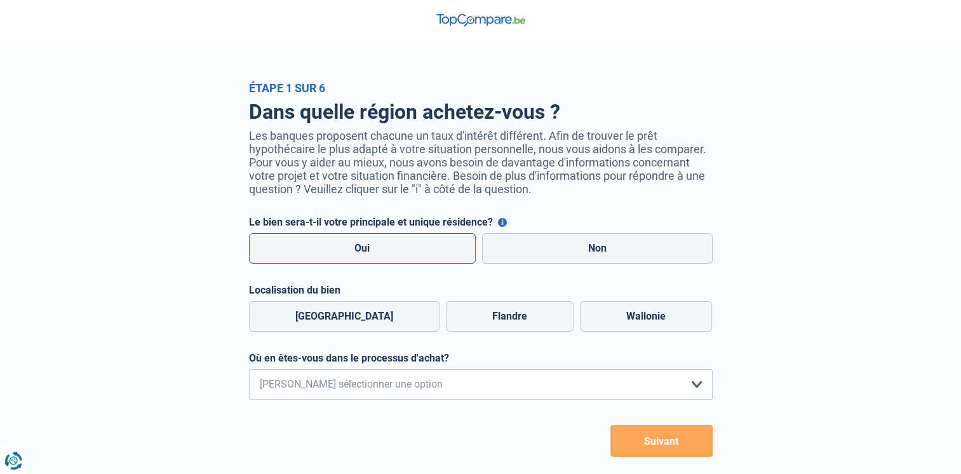
click at [376, 255] on label "Oui" at bounding box center [362, 248] width 227 height 30
click at [376, 255] on input "Oui" at bounding box center [362, 248] width 227 height 30
radio input "true"
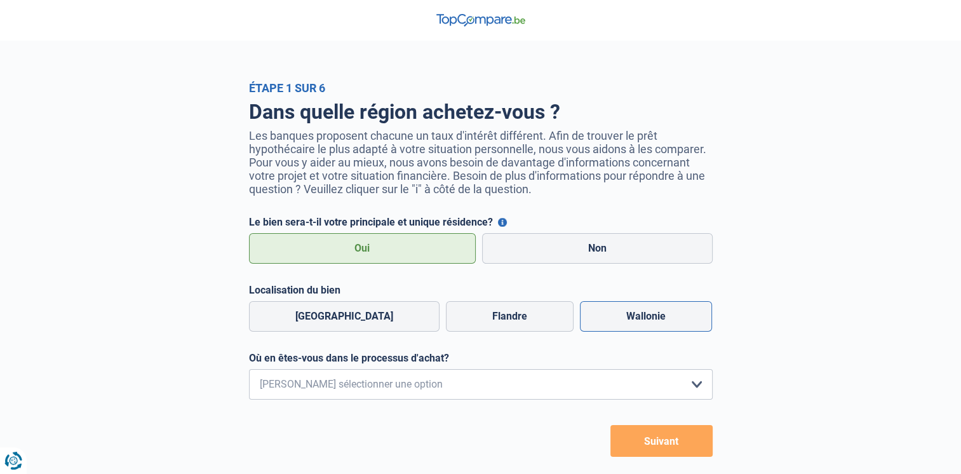
click at [648, 321] on label "Wallonie" at bounding box center [646, 316] width 132 height 30
click at [648, 321] on input "Wallonie" at bounding box center [646, 316] width 132 height 30
radio input "true"
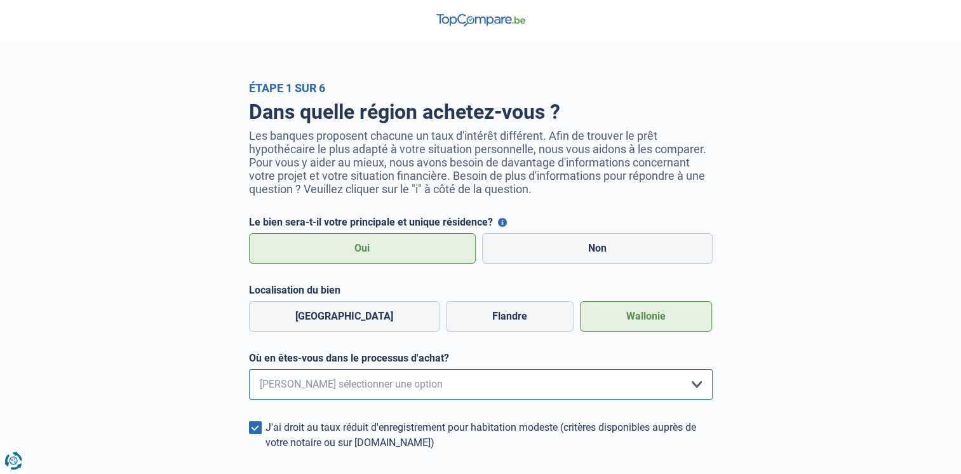
click at [429, 393] on select "Je me renseigne juste car je n'ai pas de projet d'achat concret actuellement Je…" at bounding box center [481, 384] width 464 height 30
select select "0"
click at [249, 372] on select "Je me renseigne juste car je n'ai pas de projet d'achat concret actuellement Je…" at bounding box center [481, 384] width 464 height 30
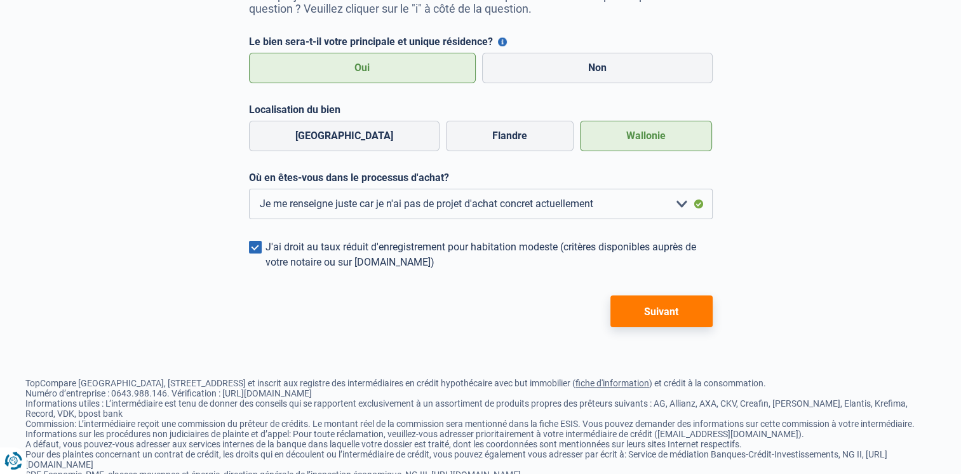
click at [656, 309] on button "Suivant" at bounding box center [662, 311] width 102 height 32
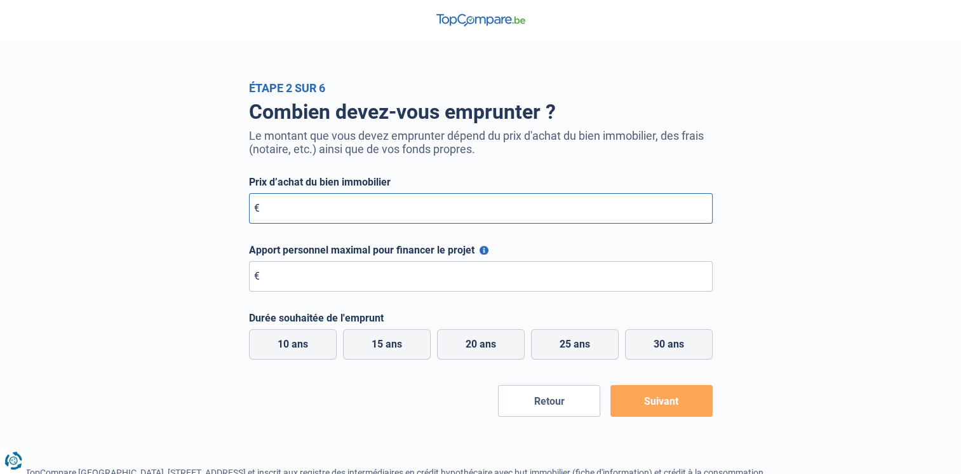
click at [384, 212] on input "Prix d’achat du bien immobilier" at bounding box center [481, 208] width 464 height 30
drag, startPoint x: 384, startPoint y: 212, endPoint x: 301, endPoint y: 295, distance: 118.2
click at [301, 295] on form "Prix d’achat du bien immobilier € Tous les champs sont obligatoires. Veuillez f…" at bounding box center [481, 296] width 464 height 241
click at [581, 280] on input "Apport personnel maximal pour financer le projet" at bounding box center [481, 276] width 464 height 30
type input "40.000"
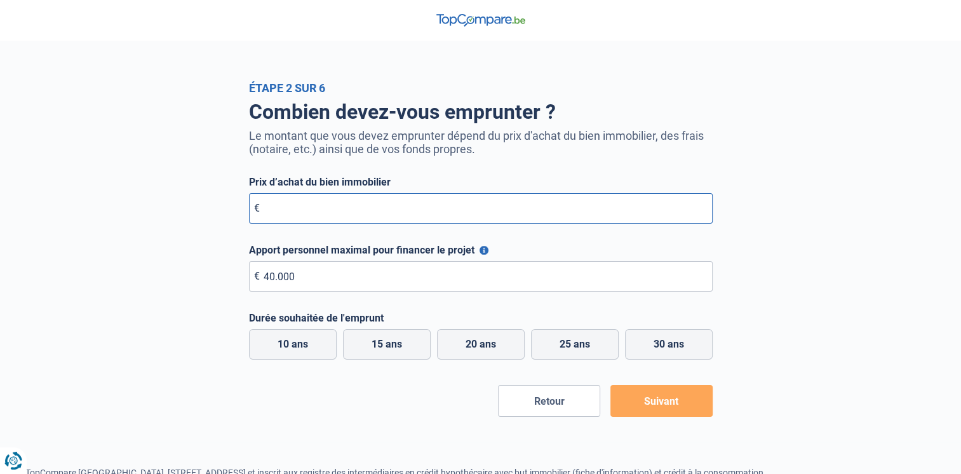
type input "400.000"
click at [477, 344] on label "20 ans" at bounding box center [481, 344] width 88 height 30
click at [477, 344] on input "20 ans" at bounding box center [481, 344] width 88 height 30
radio input "true"
click at [693, 402] on button "Suivant" at bounding box center [662, 401] width 102 height 32
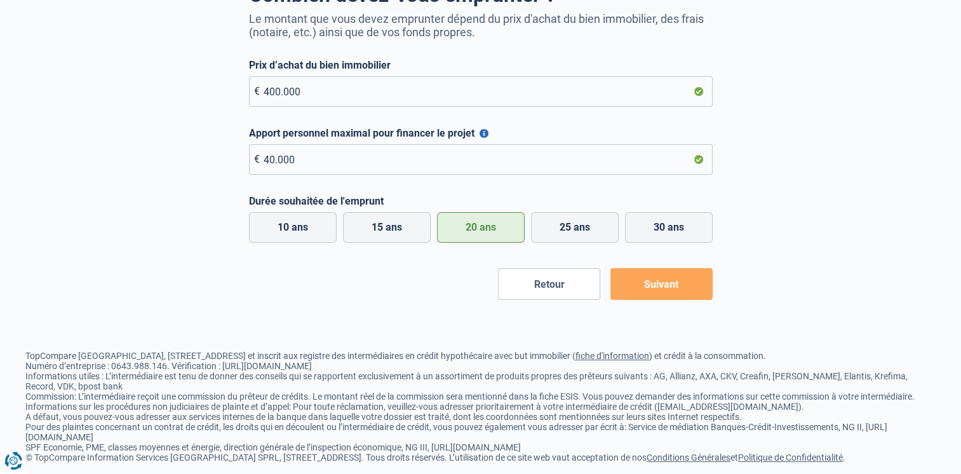
scroll to position [138, 0]
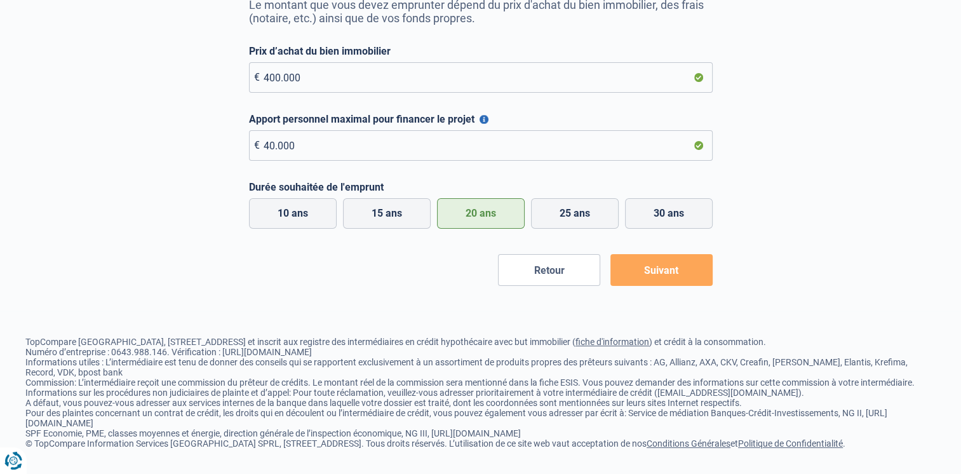
click at [670, 264] on button "Suivant" at bounding box center [662, 270] width 102 height 32
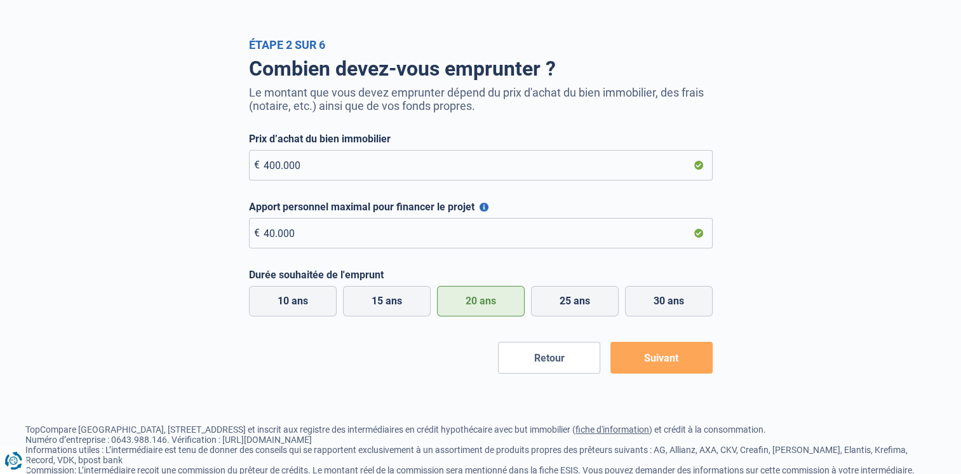
scroll to position [48, 0]
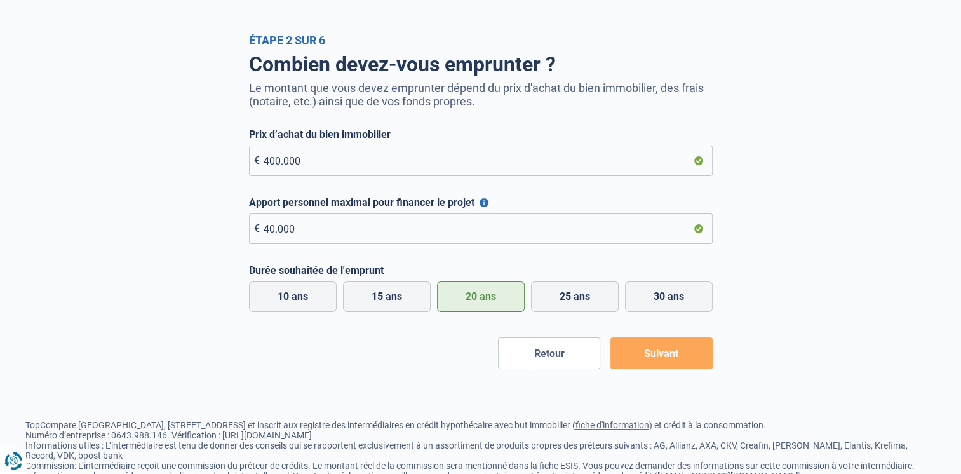
click at [643, 349] on button "Suivant" at bounding box center [662, 353] width 102 height 32
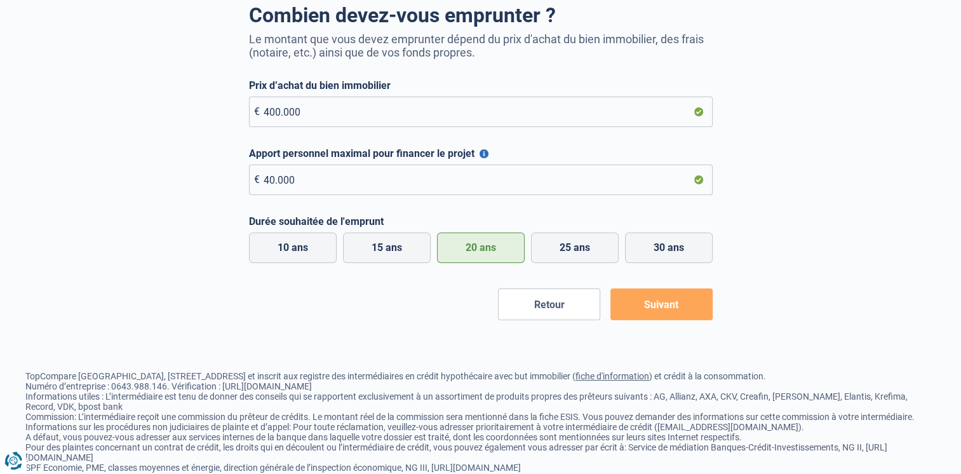
scroll to position [138, 0]
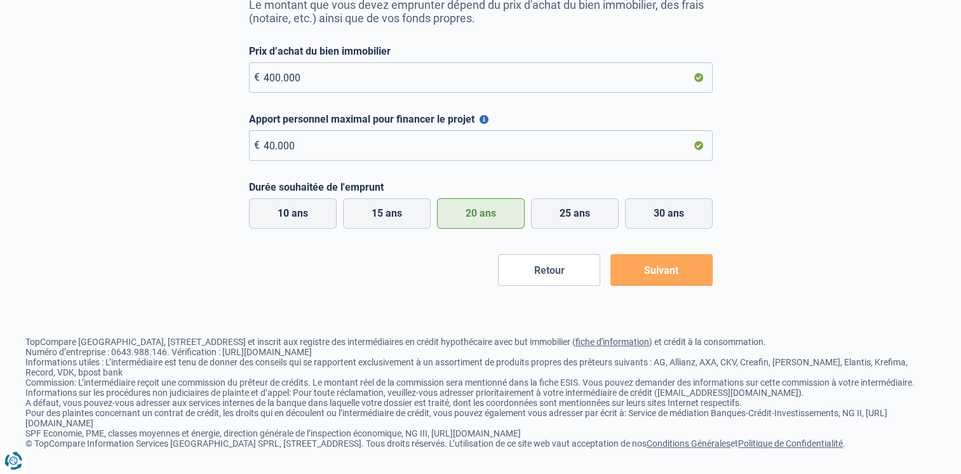
click at [647, 281] on div "Étape 2 sur 6 Combien devez-vous emprunter ? Le montant que vous devez emprunte…" at bounding box center [480, 106] width 961 height 474
click at [650, 256] on button "Suivant" at bounding box center [662, 270] width 102 height 32
click at [650, 263] on button "Suivant" at bounding box center [662, 270] width 102 height 32
